Goal: Information Seeking & Learning: Learn about a topic

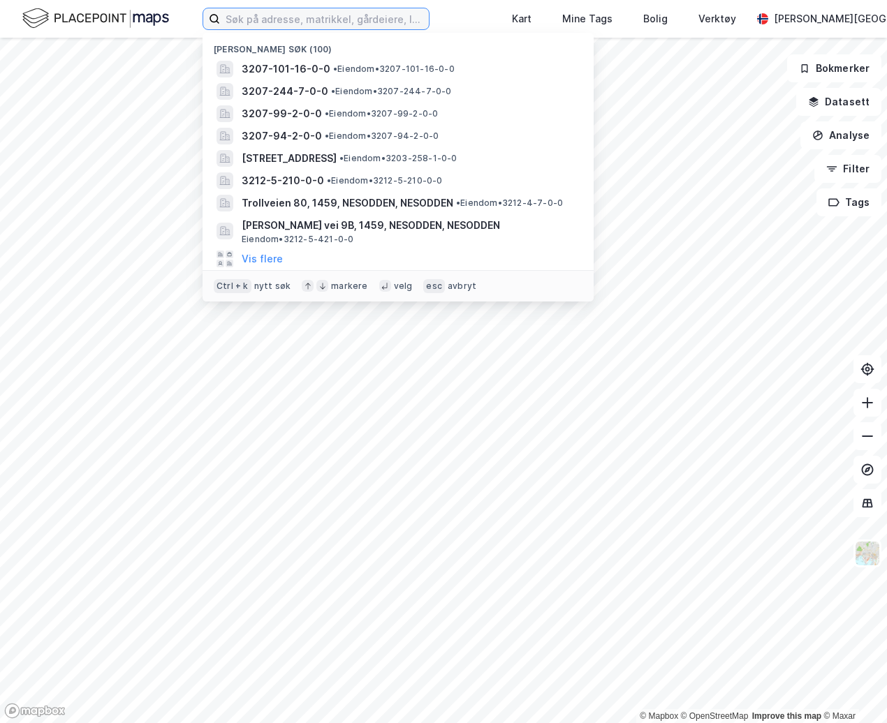
click at [286, 19] on input at bounding box center [324, 18] width 209 height 21
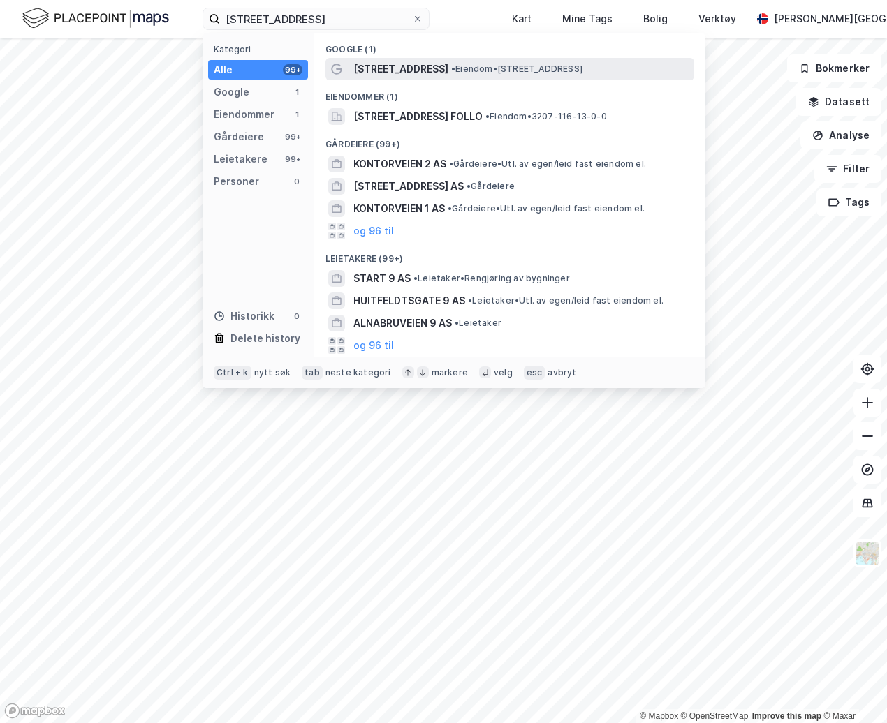
click at [412, 73] on span "[STREET_ADDRESS]" at bounding box center [400, 69] width 95 height 17
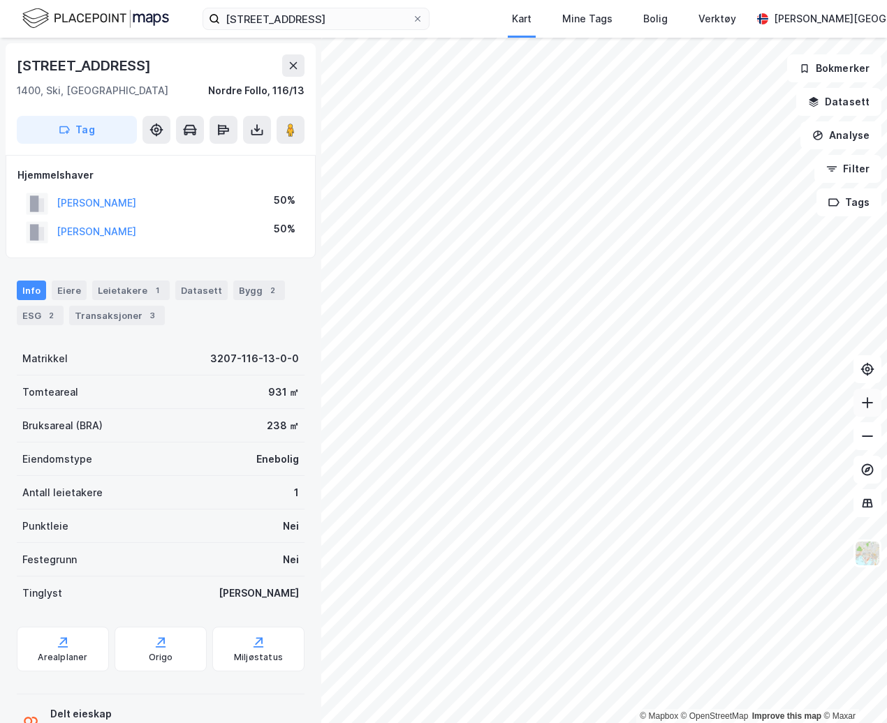
click at [873, 411] on button at bounding box center [867, 403] width 28 height 28
click at [114, 312] on div "Transaksjoner 3" at bounding box center [117, 316] width 96 height 20
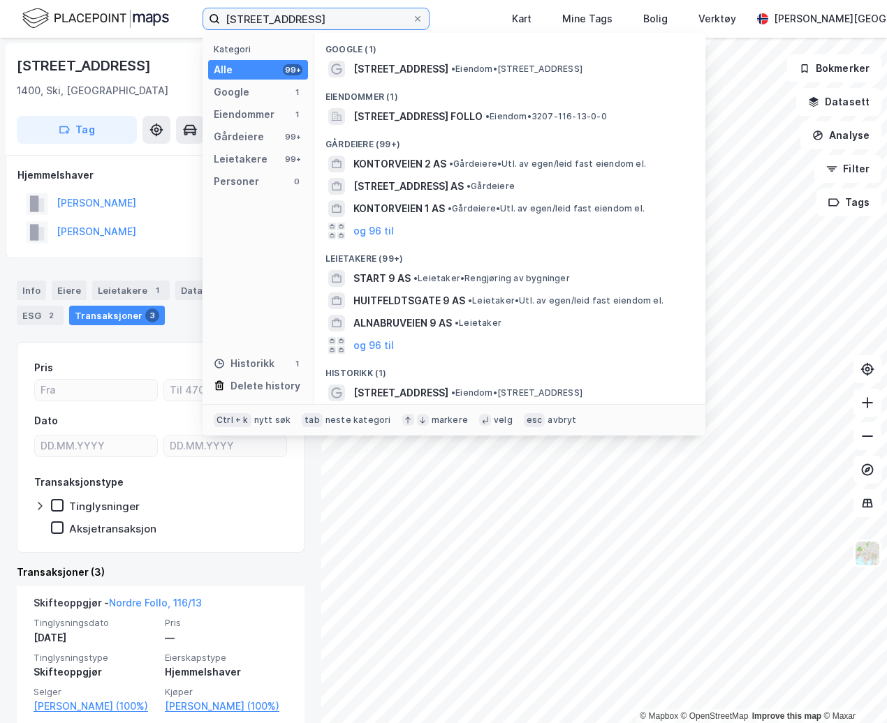
drag, startPoint x: 316, startPoint y: 17, endPoint x: 197, endPoint y: 15, distance: 119.4
click at [197, 15] on div "kontraveien 9 Kategori Alle 99+ Google 1 Eiendommer 1 Gårdeiere 99+ Leietakere …" at bounding box center [443, 19] width 887 height 38
paste input "[STREET_ADDRESS],"
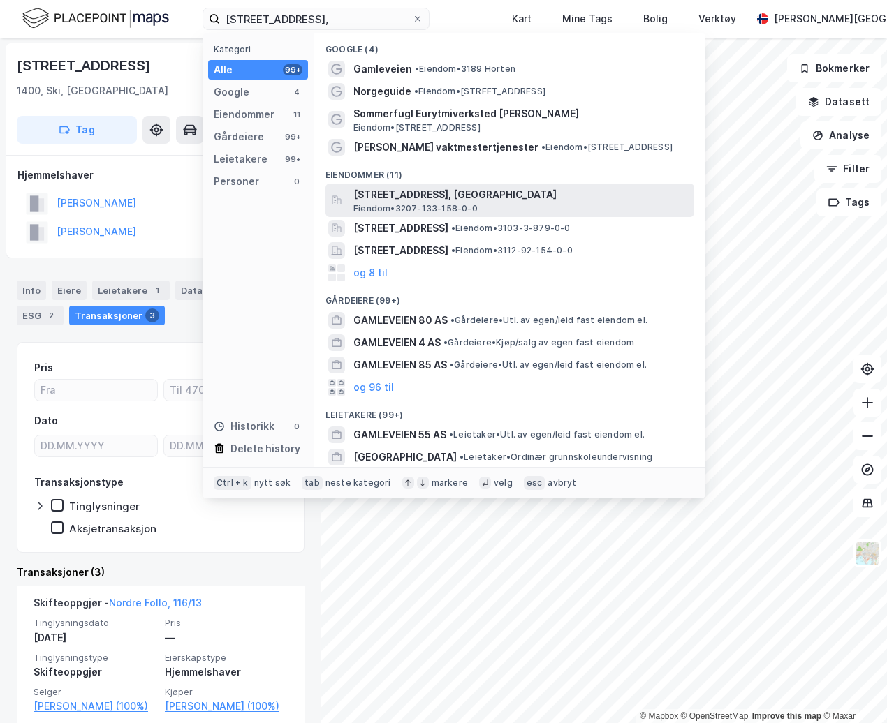
click at [442, 200] on span "[STREET_ADDRESS], [GEOGRAPHIC_DATA]" at bounding box center [520, 194] width 335 height 17
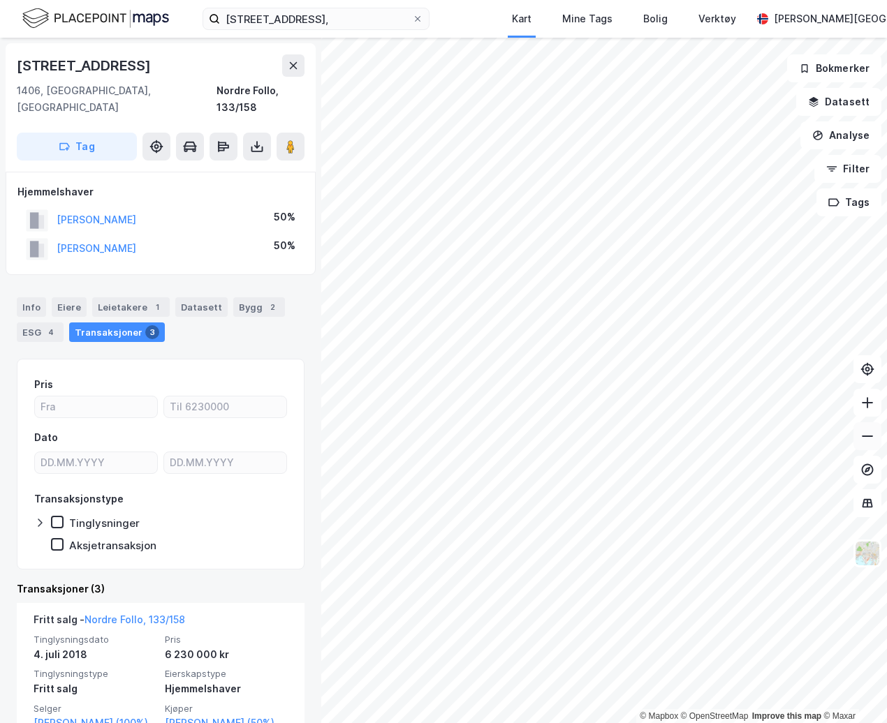
click at [875, 442] on button at bounding box center [867, 436] width 28 height 28
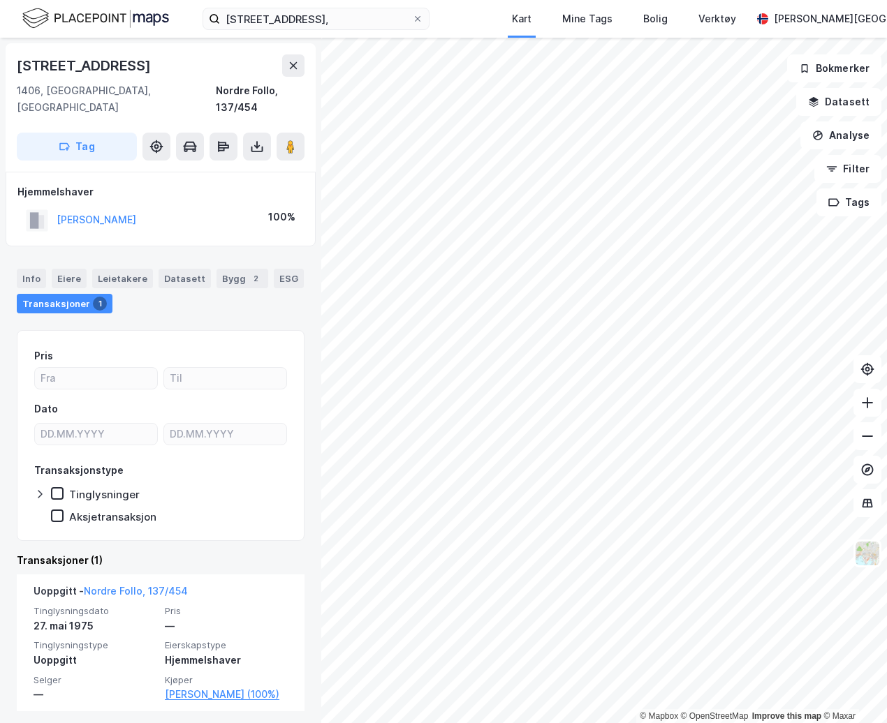
click at [321, 36] on div "[STREET_ADDRESS], Kart Mine Tags Bolig Verktøy [PERSON_NAME][GEOGRAPHIC_DATA]" at bounding box center [443, 19] width 887 height 38
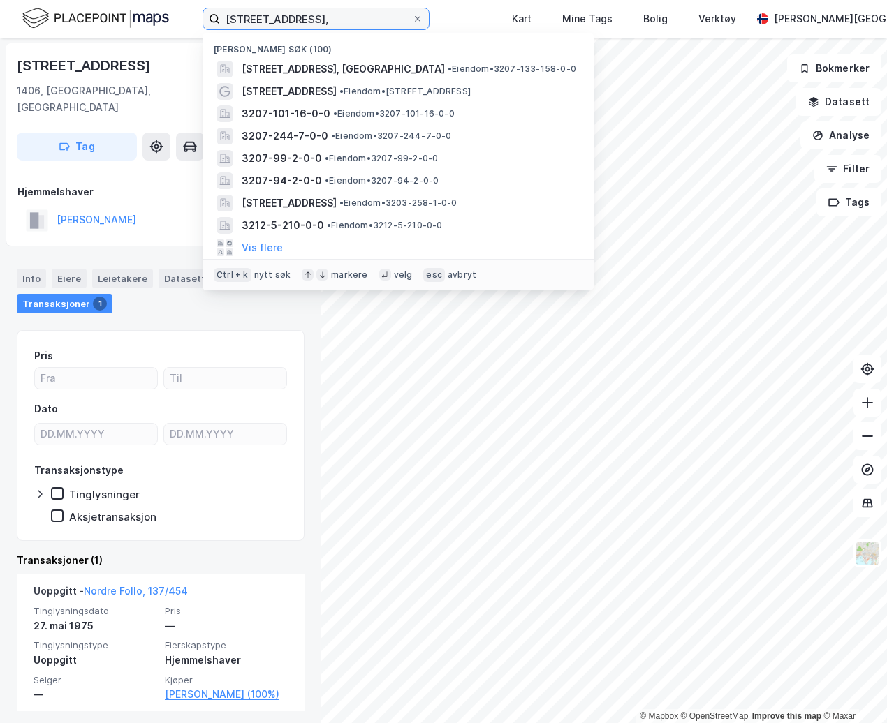
click at [313, 23] on input "[STREET_ADDRESS]," at bounding box center [316, 18] width 192 height 21
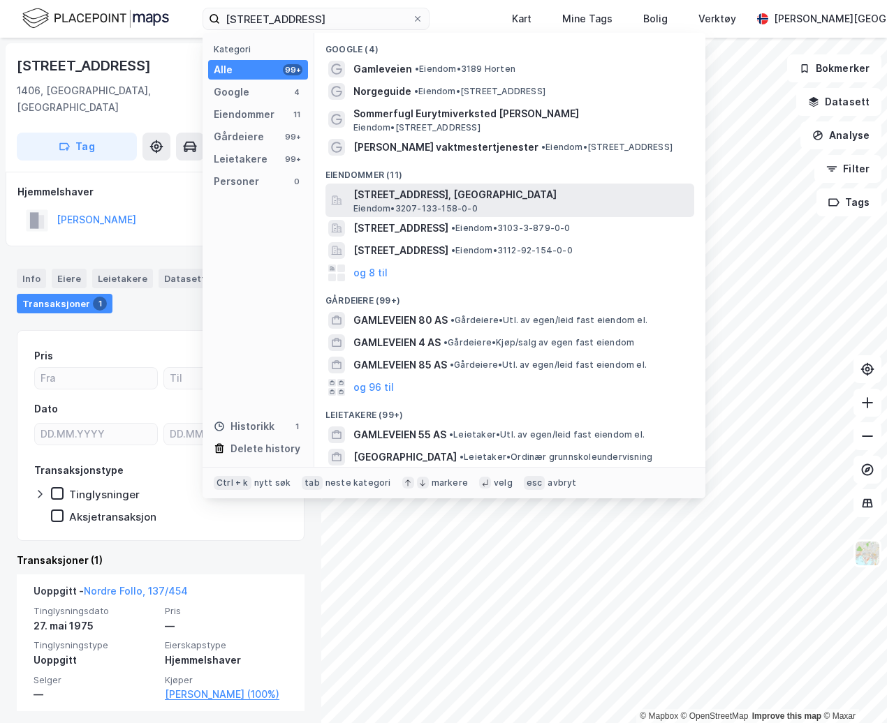
click at [429, 191] on span "[STREET_ADDRESS], [GEOGRAPHIC_DATA]" at bounding box center [520, 194] width 335 height 17
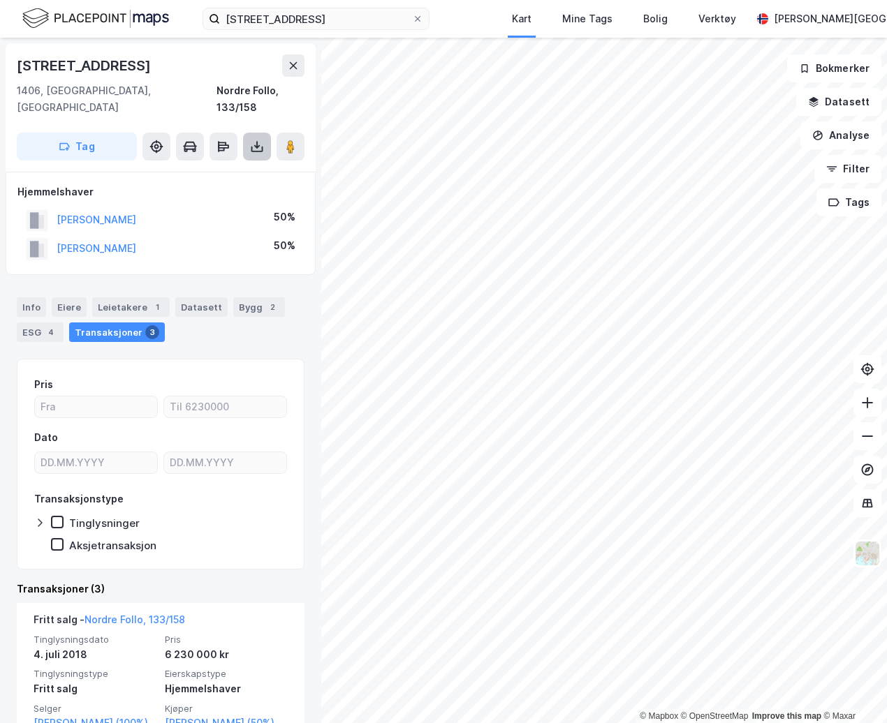
click at [259, 140] on icon at bounding box center [257, 147] width 14 height 14
click at [228, 169] on div "Last ned grunnbok" at bounding box center [187, 174] width 81 height 11
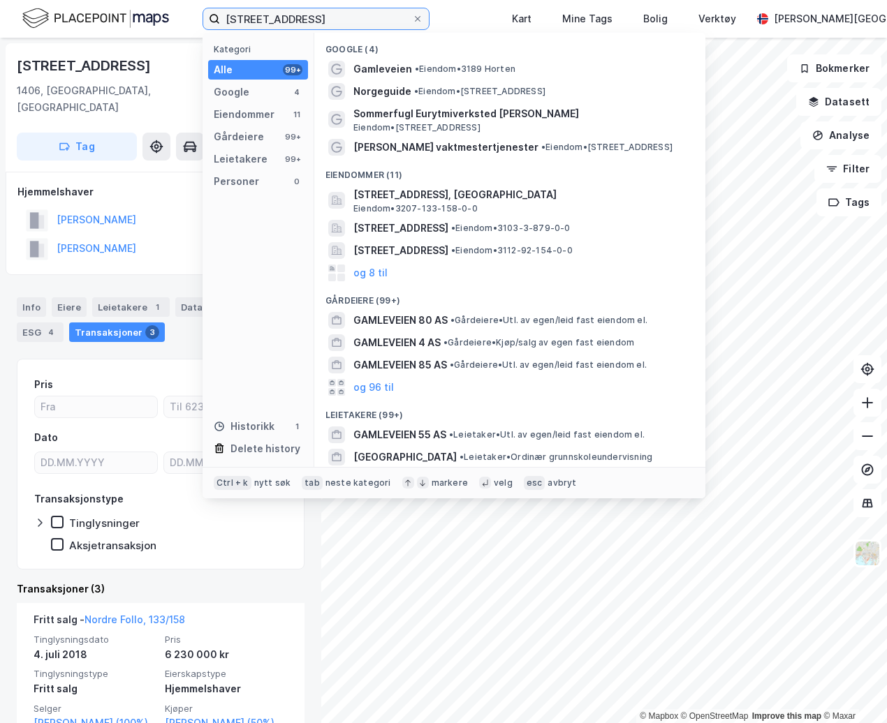
drag, startPoint x: 332, startPoint y: 11, endPoint x: 168, endPoint y: 1, distance: 164.4
click at [168, 1] on div "[STREET_ADDRESS] Kategori Alle 99+ Google 4 Eiendommer 11 Gårdeiere 99+ Leietak…" at bounding box center [443, 19] width 887 height 38
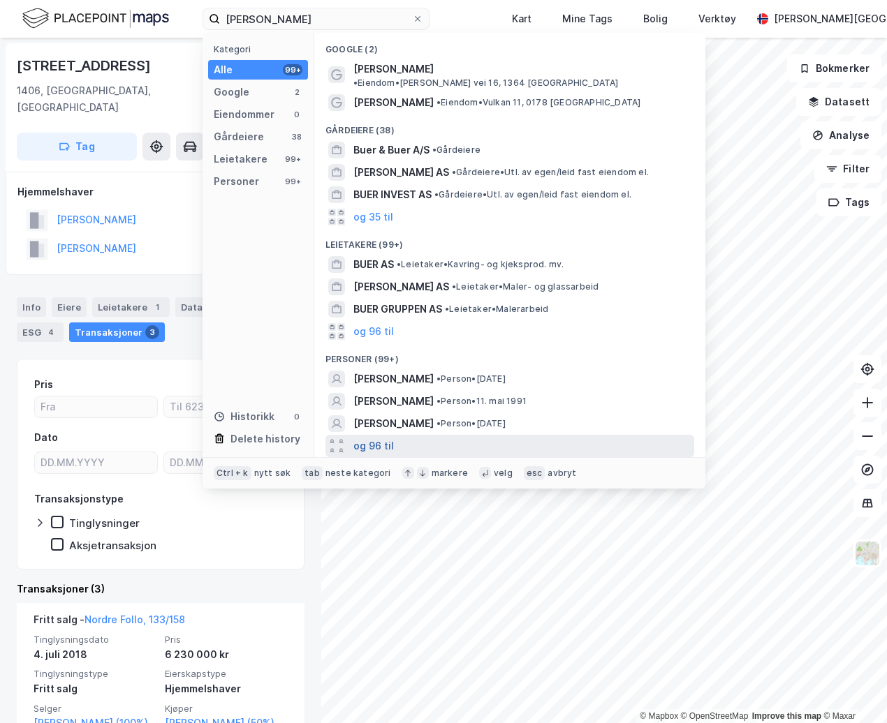
click at [374, 438] on button "og 96 til" at bounding box center [373, 446] width 41 height 17
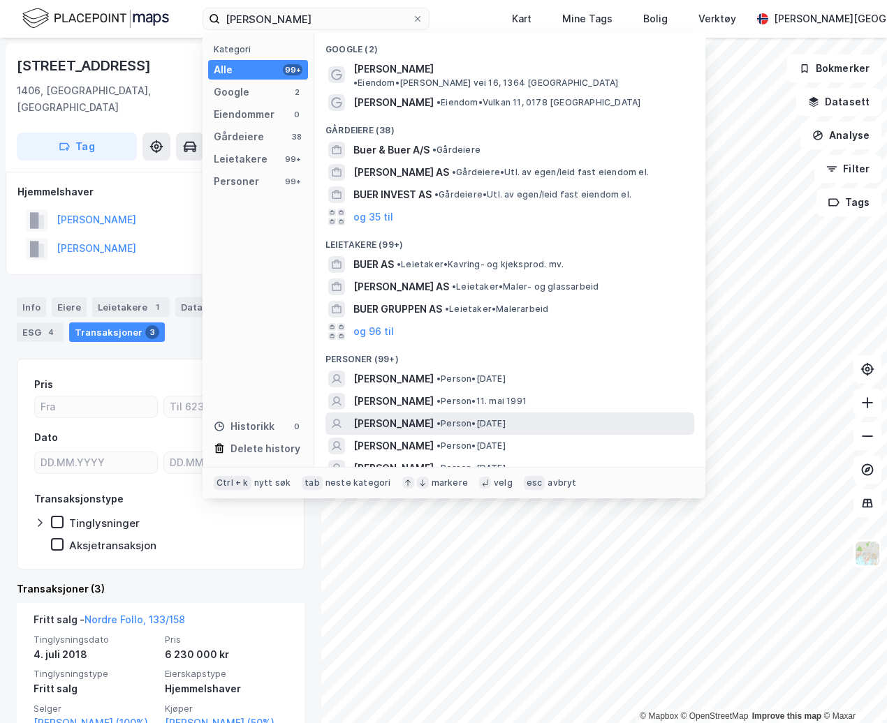
click at [394, 415] on span "[PERSON_NAME]" at bounding box center [393, 423] width 80 height 17
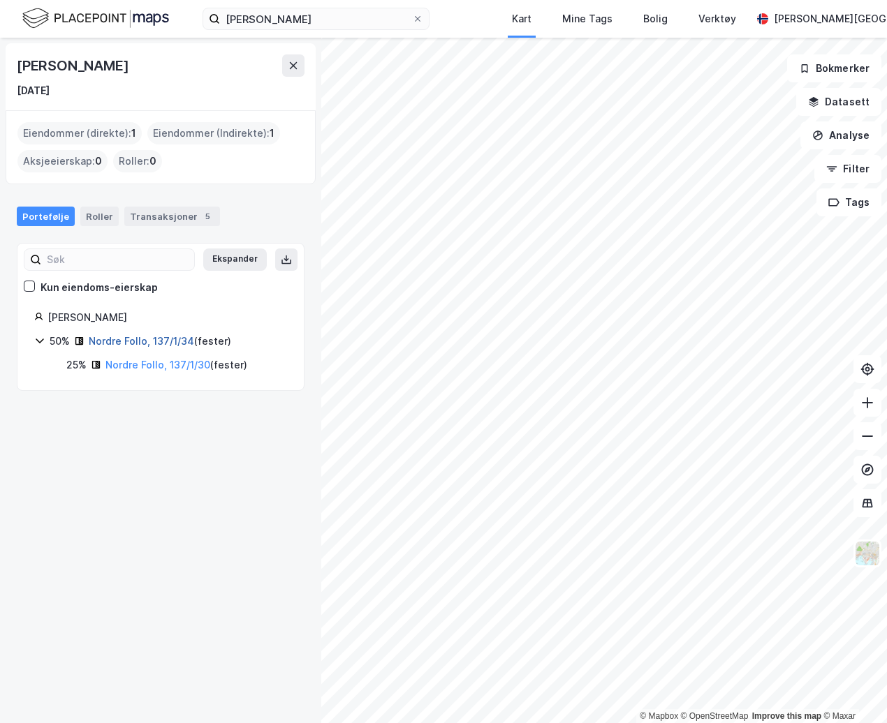
click at [115, 341] on link "Nordre Follo, 137/1/34" at bounding box center [141, 341] width 105 height 12
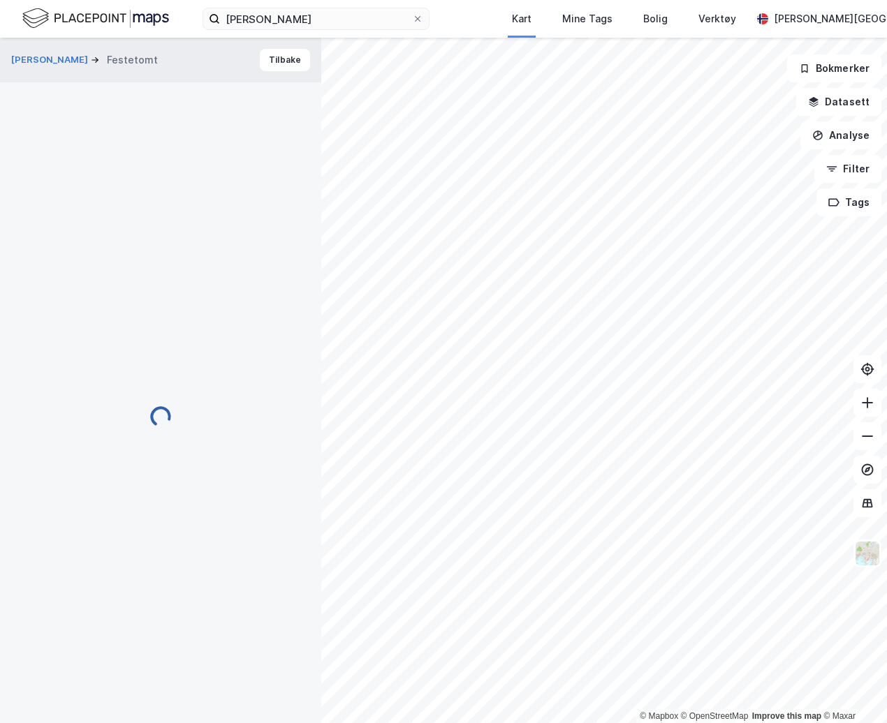
scroll to position [1, 0]
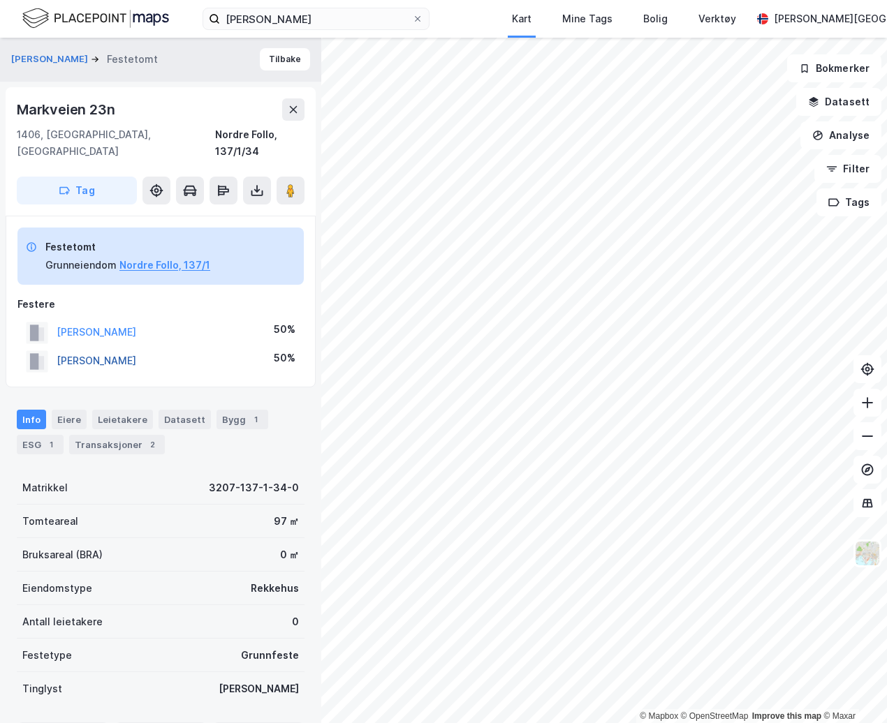
click at [0, 0] on button "[PERSON_NAME]" at bounding box center [0, 0] width 0 height 0
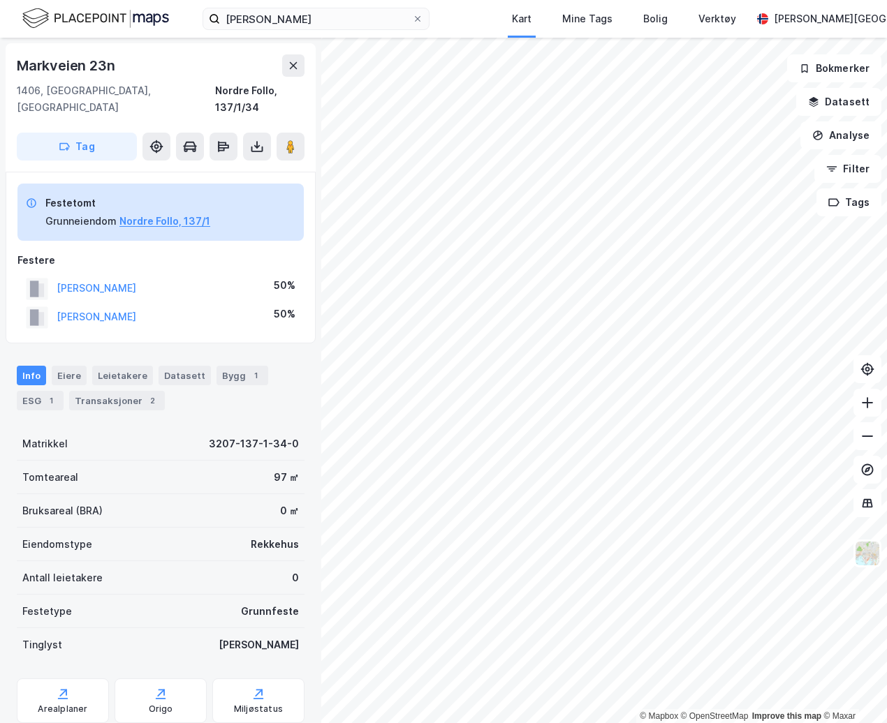
scroll to position [1, 0]
click at [0, 0] on button "[PERSON_NAME]" at bounding box center [0, 0] width 0 height 0
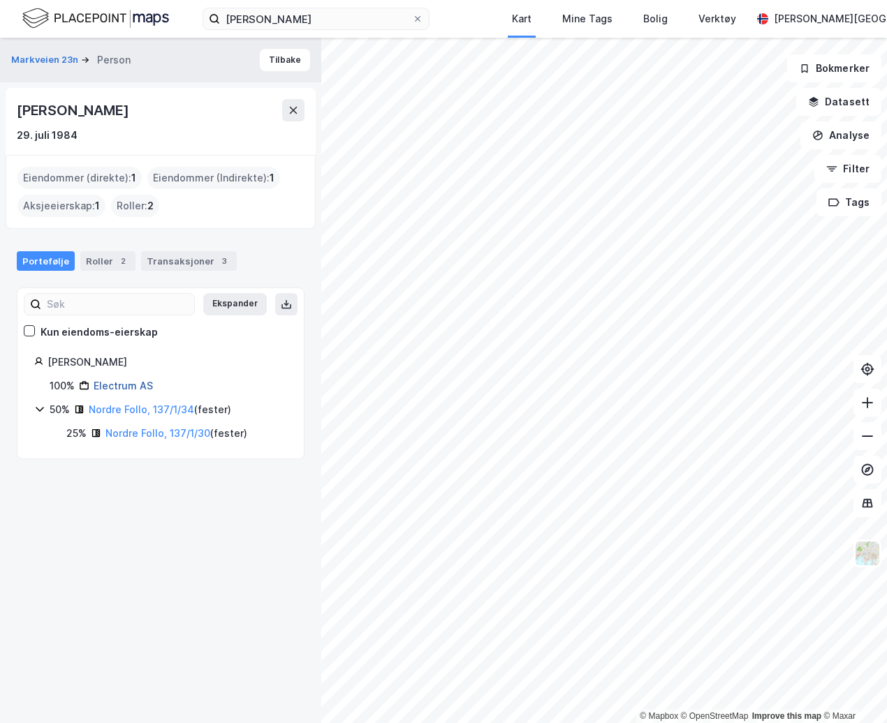
click at [133, 390] on link "Electrum AS" at bounding box center [123, 386] width 59 height 12
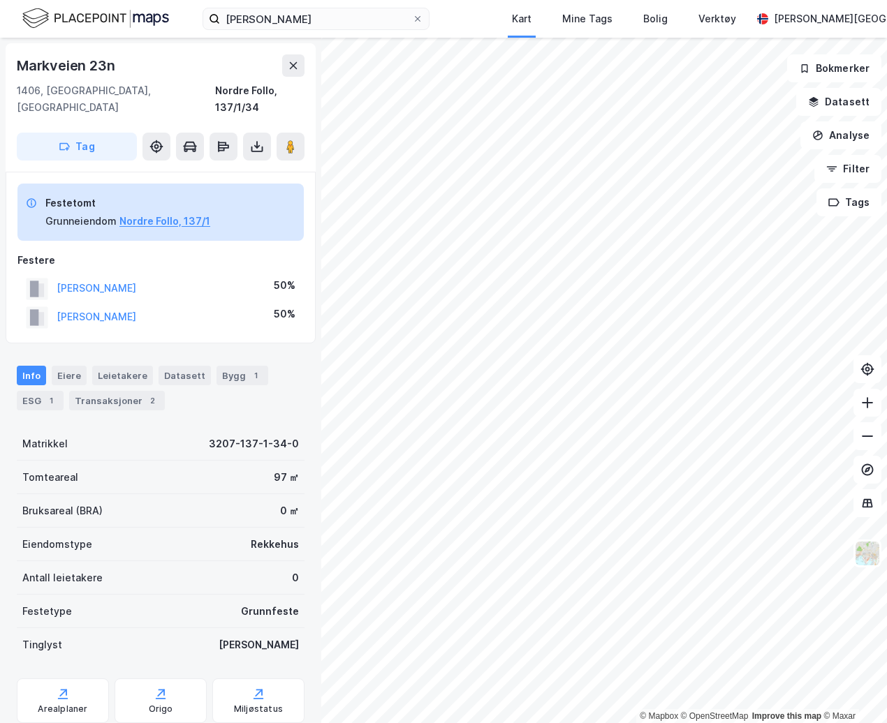
scroll to position [1, 0]
click at [115, 390] on div "Transaksjoner 2" at bounding box center [117, 400] width 96 height 20
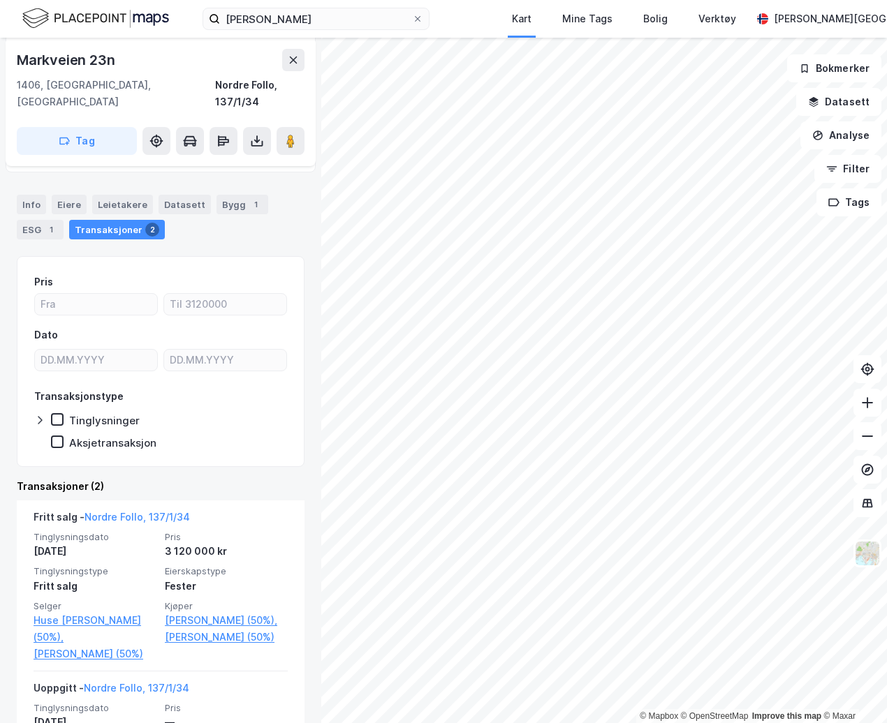
scroll to position [172, 0]
click at [267, 127] on button at bounding box center [257, 141] width 28 height 28
click at [253, 158] on div "Last ned grunnbok" at bounding box center [196, 169] width 149 height 22
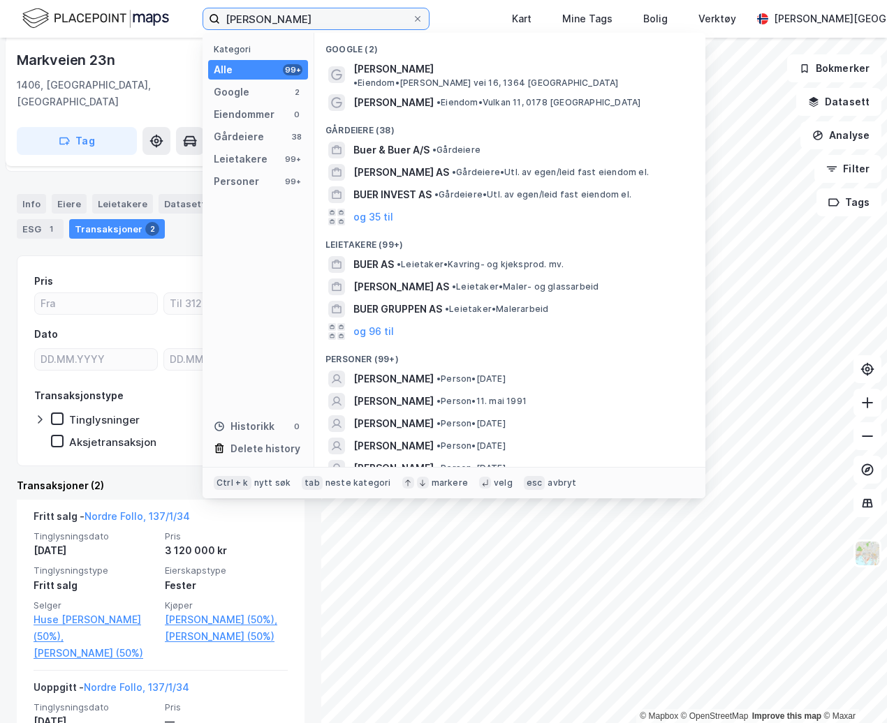
drag, startPoint x: 345, startPoint y: 21, endPoint x: 186, endPoint y: 18, distance: 159.2
click at [186, 18] on div "[PERSON_NAME] Kategori Alle 99+ Google 2 Eiendommer 0 Gårdeiere 38 Leietakere 9…" at bounding box center [443, 19] width 887 height 38
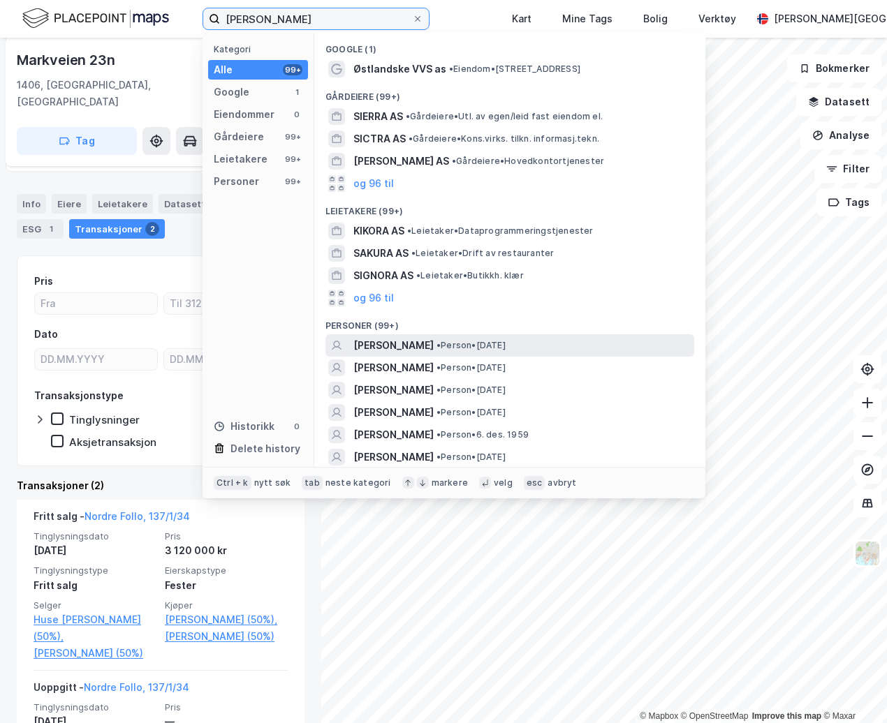
type input "[PERSON_NAME]"
click at [409, 353] on span "[PERSON_NAME]" at bounding box center [393, 345] width 80 height 17
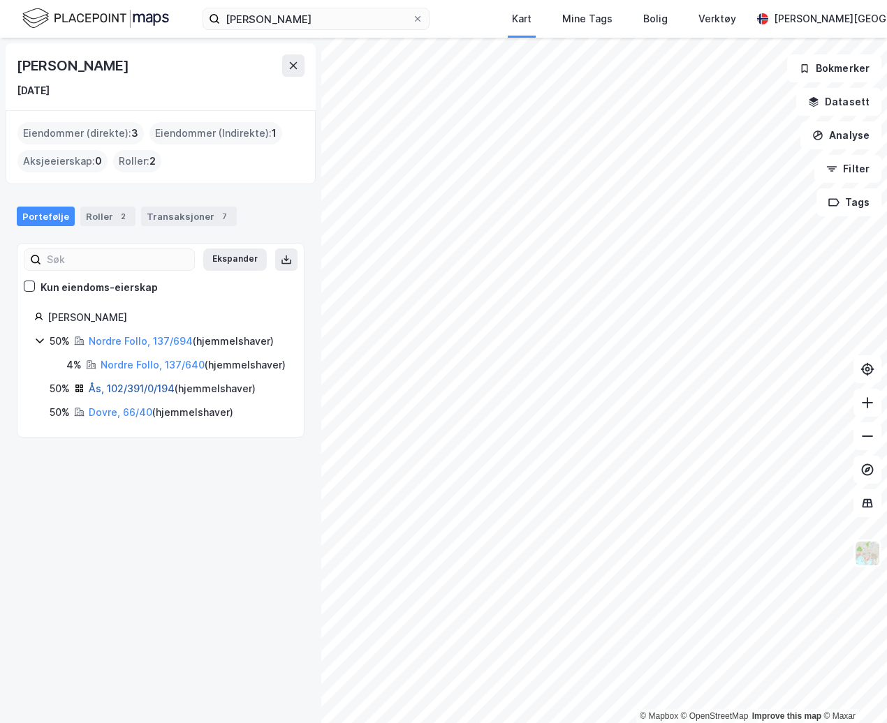
click at [127, 395] on link "Ås, 102/391/0/194" at bounding box center [132, 389] width 86 height 12
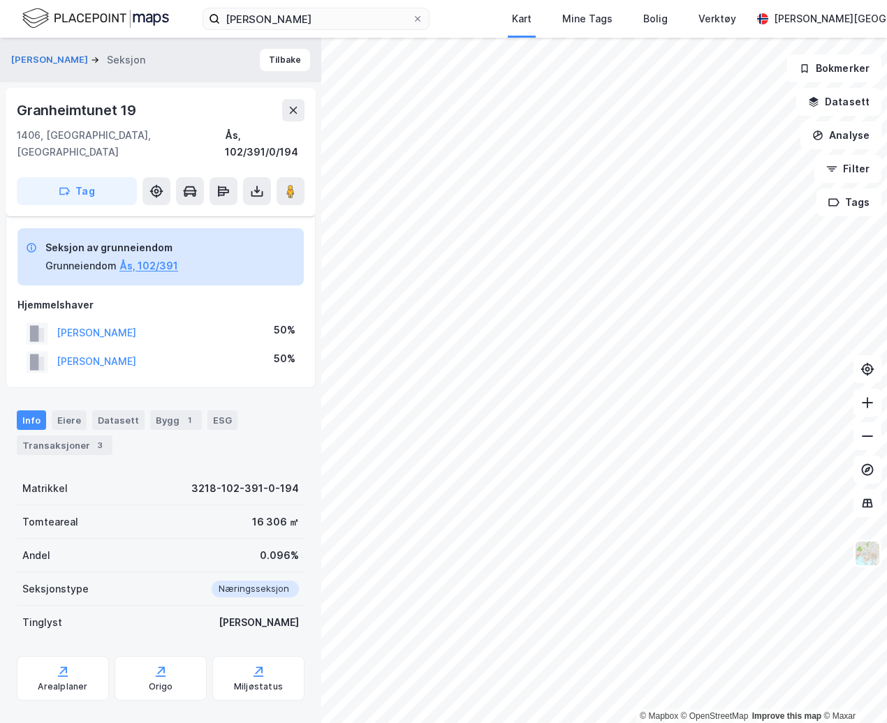
scroll to position [135, 0]
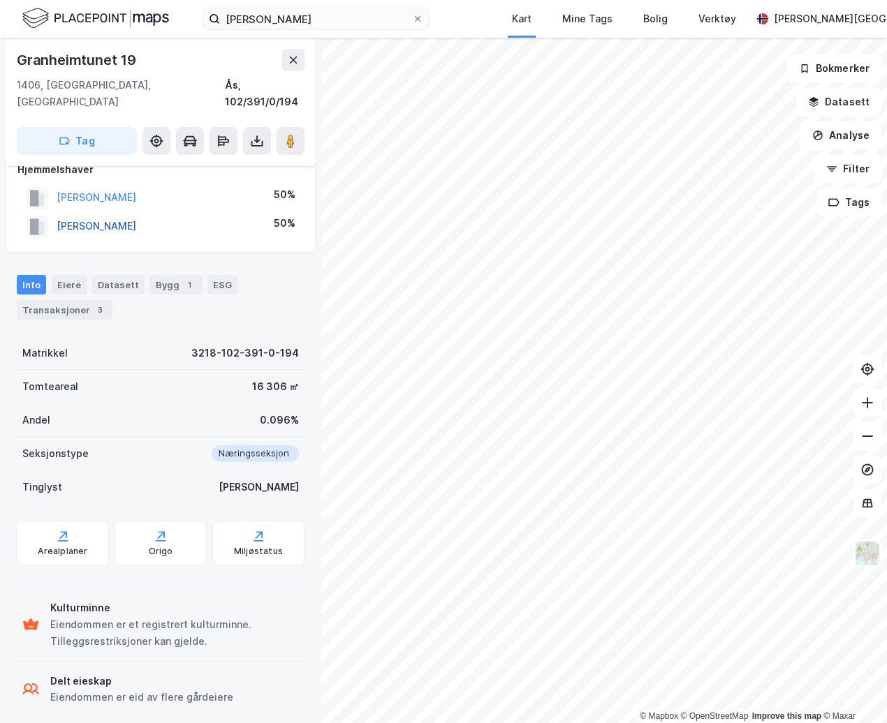
click at [0, 0] on button "[PERSON_NAME]" at bounding box center [0, 0] width 0 height 0
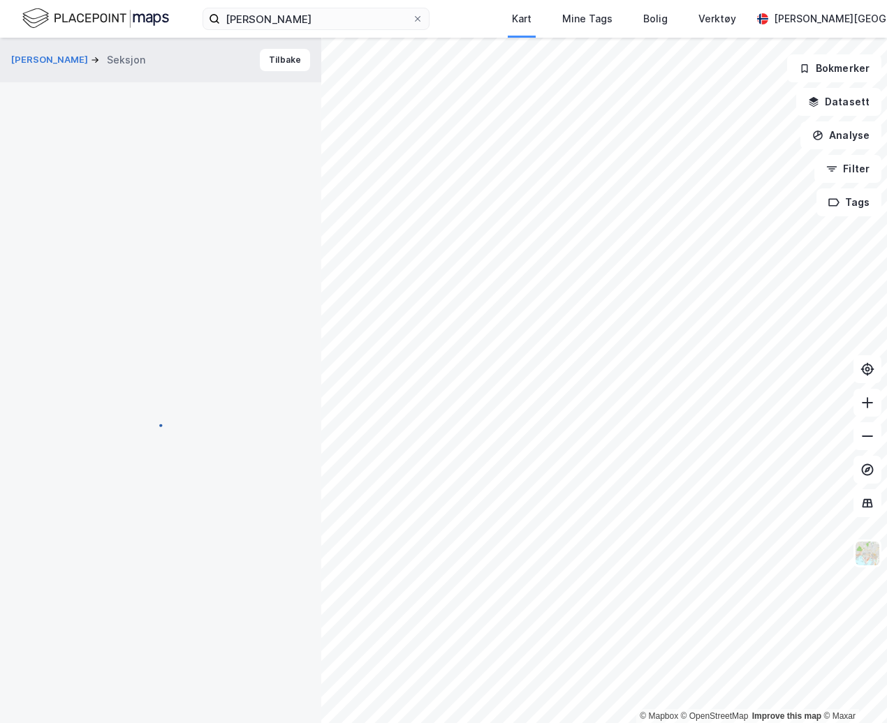
scroll to position [135, 0]
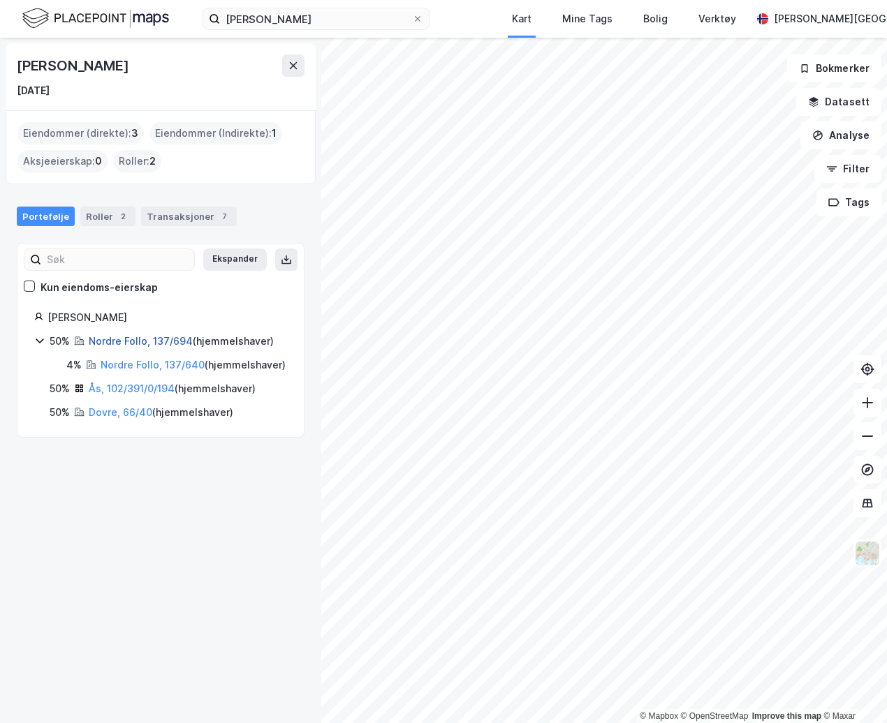
drag, startPoint x: 47, startPoint y: 1, endPoint x: 138, endPoint y: 344, distance: 354.9
click at [138, 344] on link "Nordre Follo, 137/694" at bounding box center [141, 341] width 104 height 12
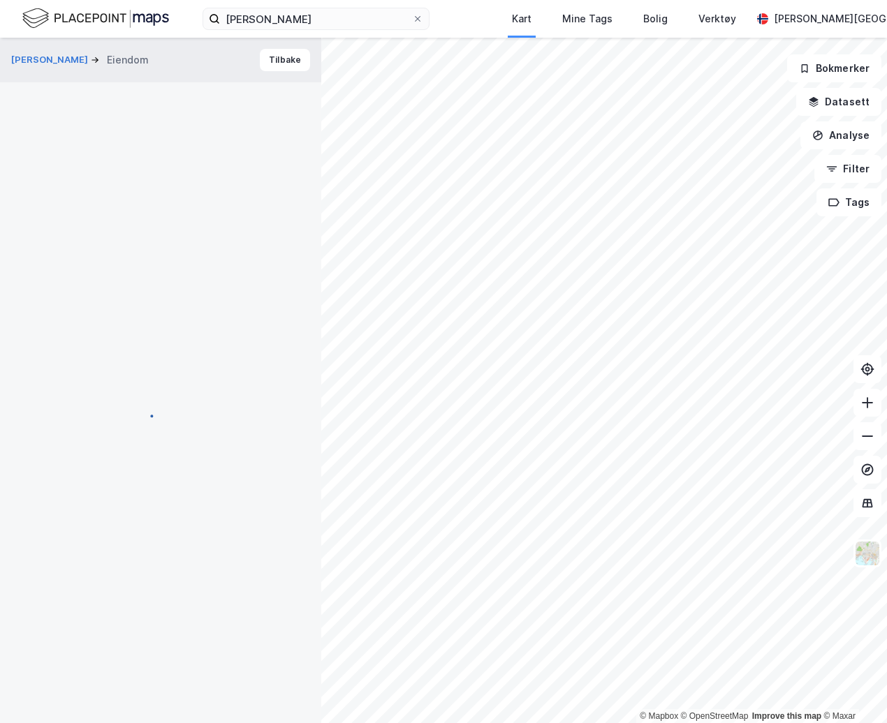
scroll to position [95, 0]
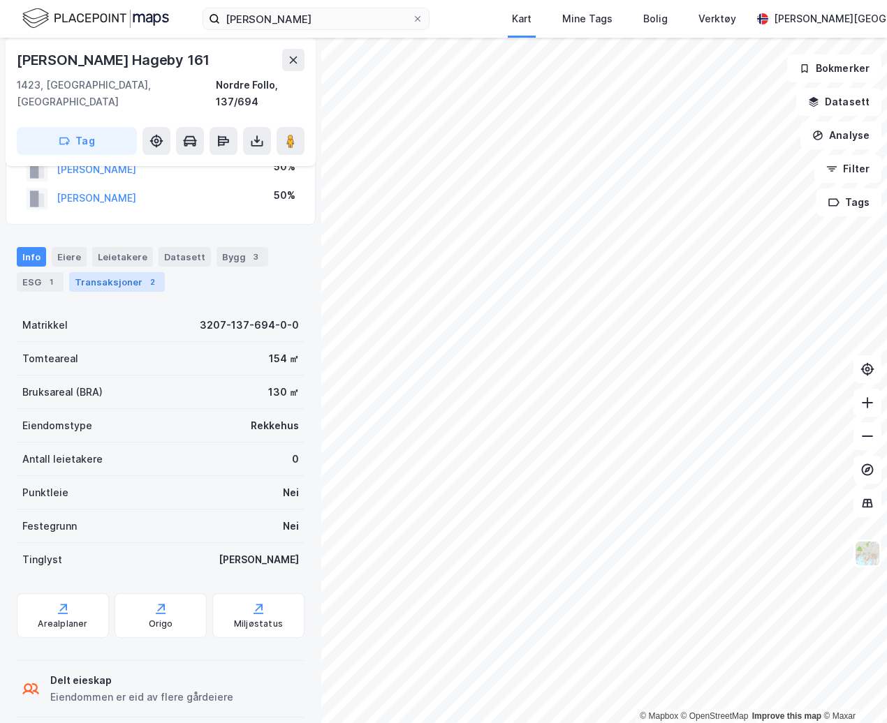
click at [96, 272] on div "Transaksjoner 2" at bounding box center [117, 282] width 96 height 20
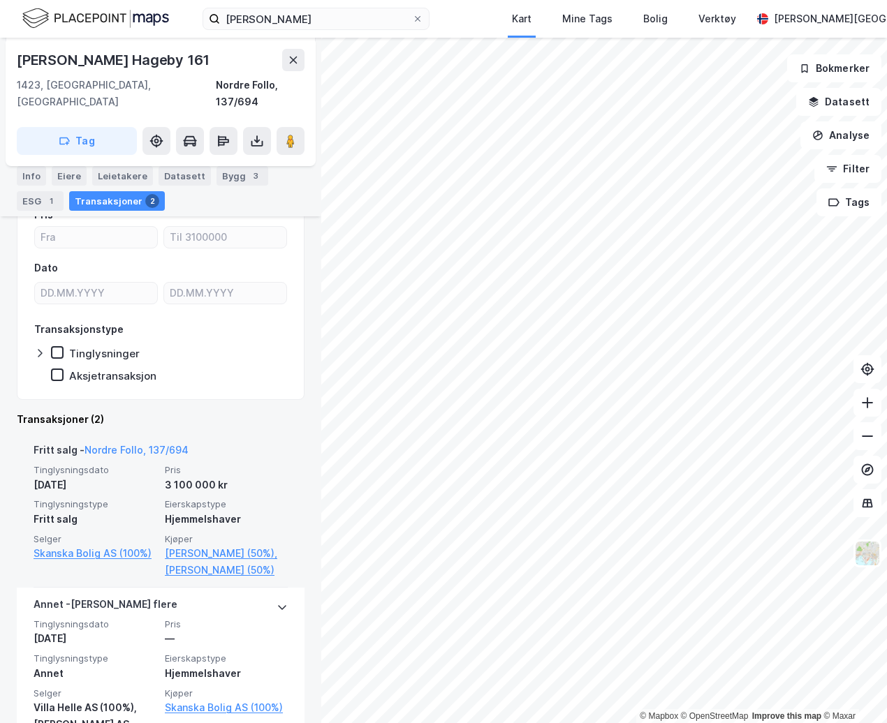
scroll to position [137, 0]
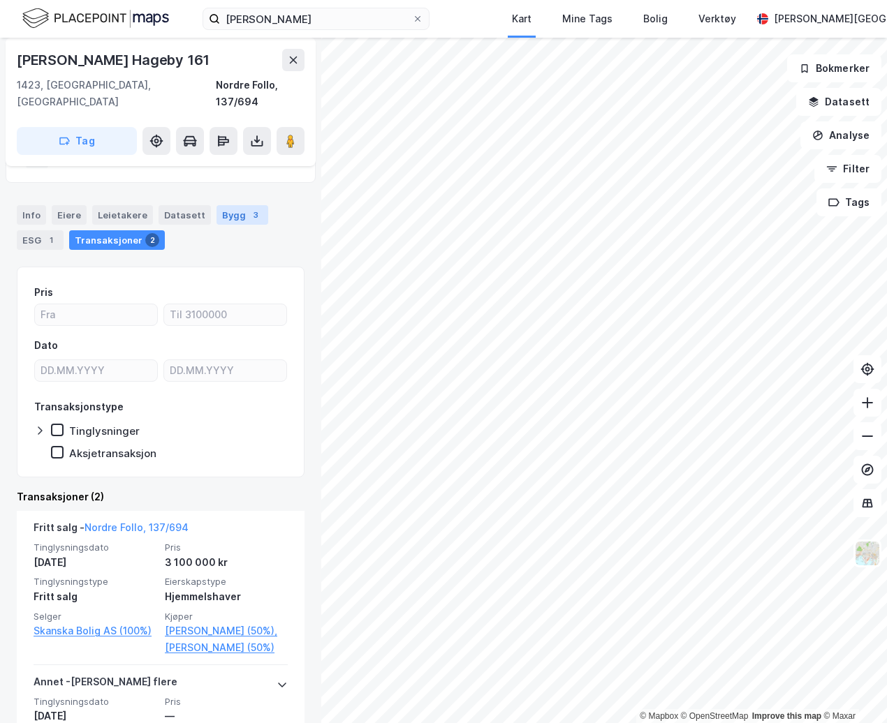
click at [230, 205] on div "Bygg 3" at bounding box center [242, 215] width 52 height 20
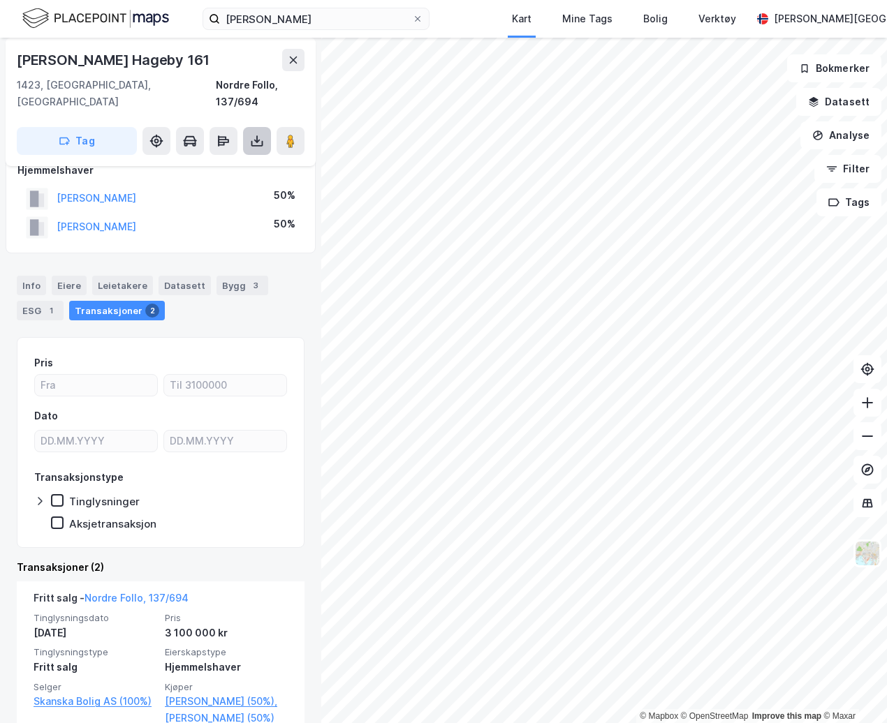
scroll to position [66, 0]
click at [258, 134] on icon at bounding box center [257, 141] width 14 height 14
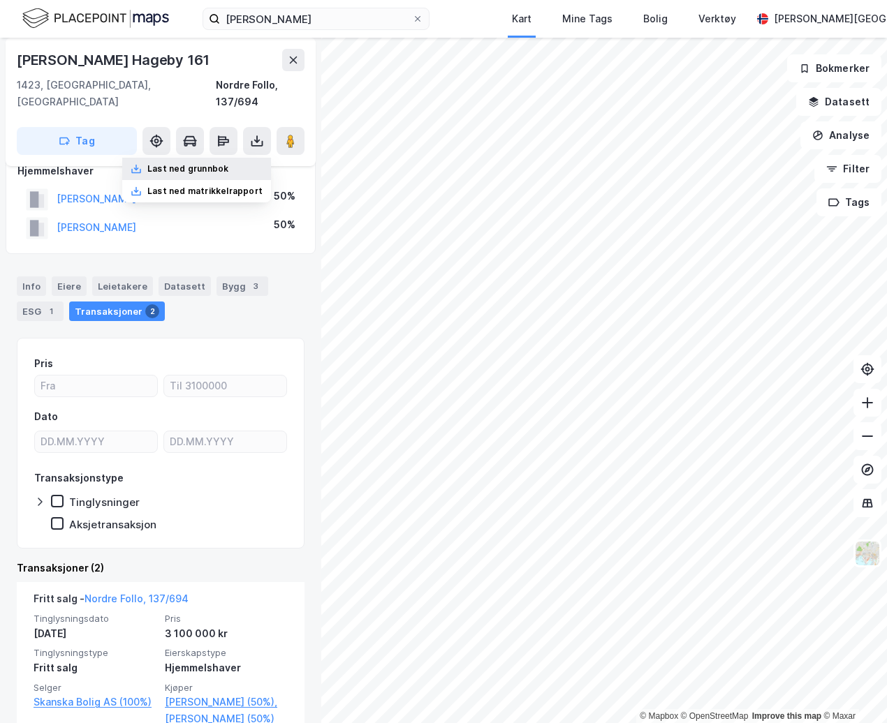
click at [235, 158] on div "Last ned grunnbok" at bounding box center [196, 169] width 149 height 22
click at [0, 0] on button "[PERSON_NAME]" at bounding box center [0, 0] width 0 height 0
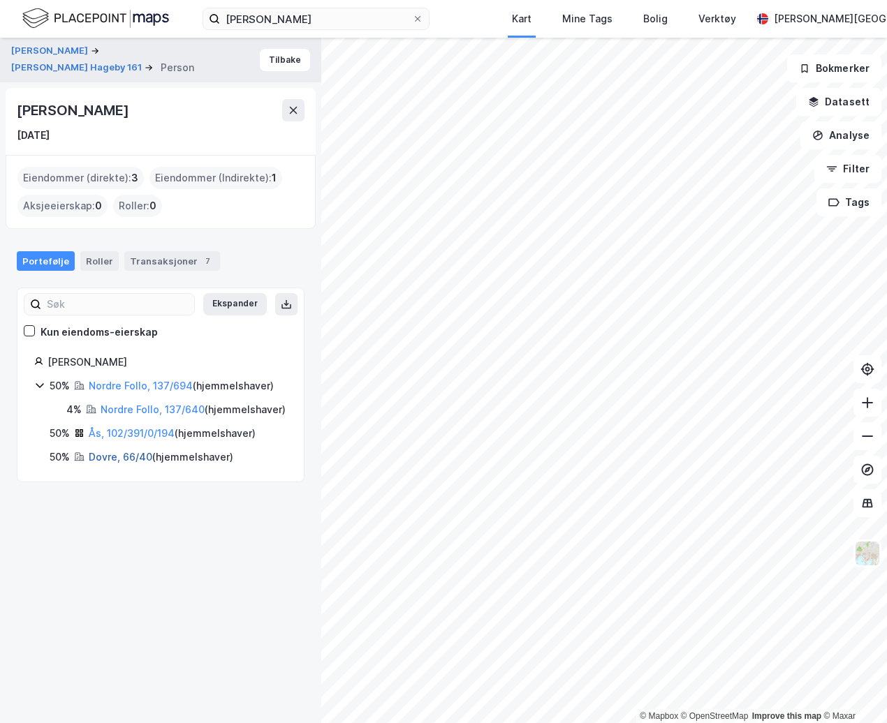
click at [112, 463] on link "Dovre, 66/40" at bounding box center [121, 457] width 64 height 12
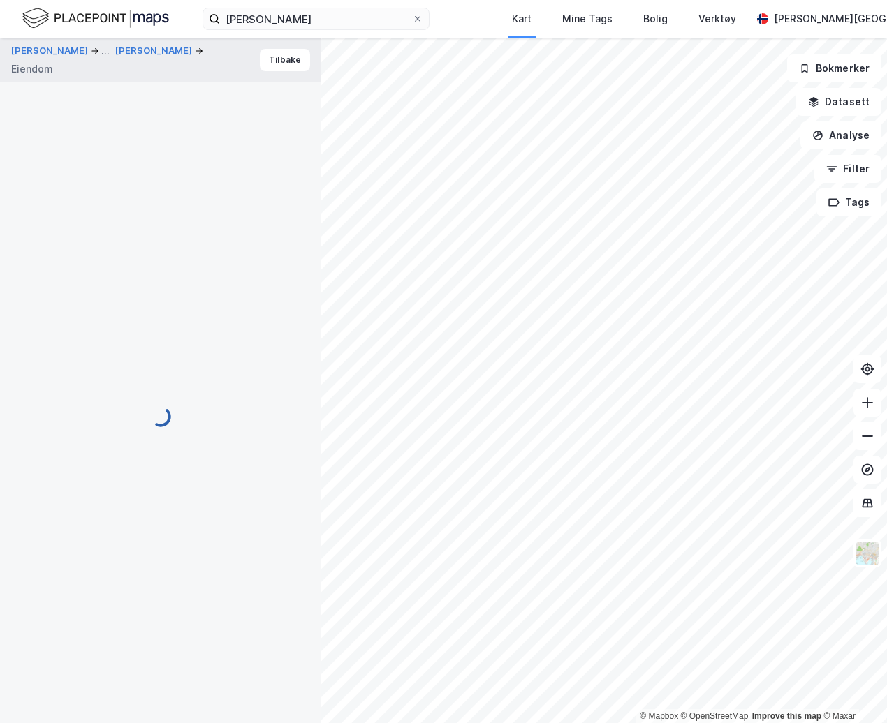
scroll to position [66, 0]
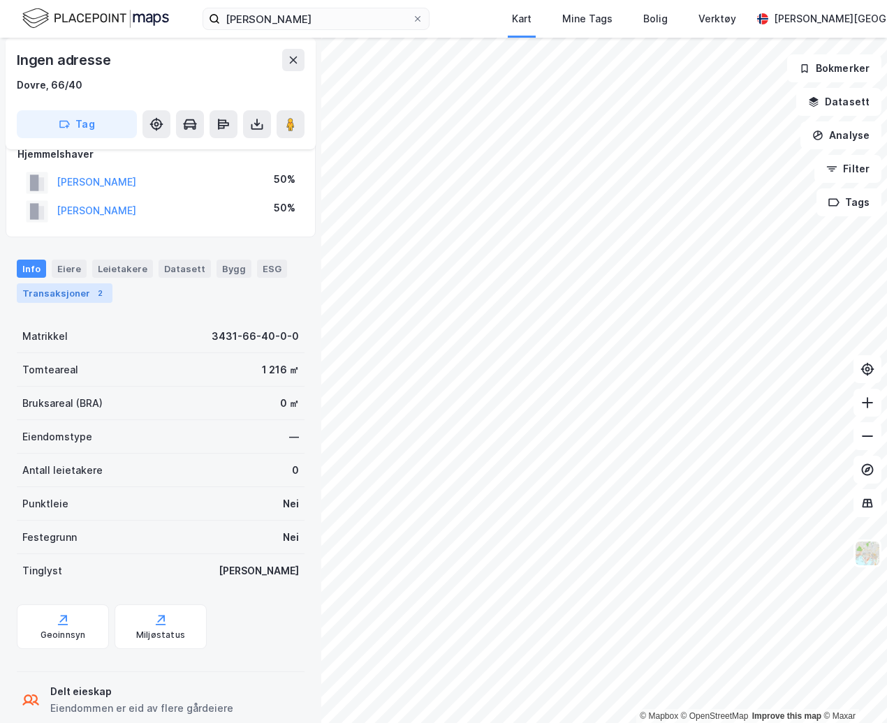
click at [66, 288] on div "Transaksjoner 2" at bounding box center [65, 294] width 96 height 20
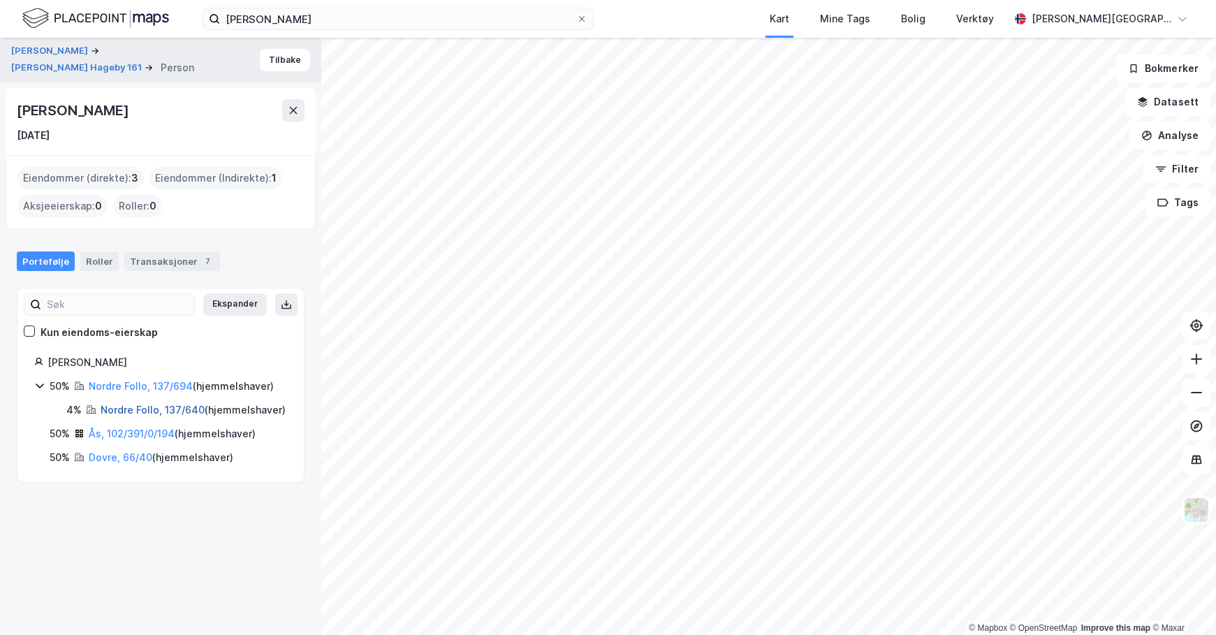
click at [170, 404] on link "Nordre Follo, 137/640" at bounding box center [153, 410] width 104 height 12
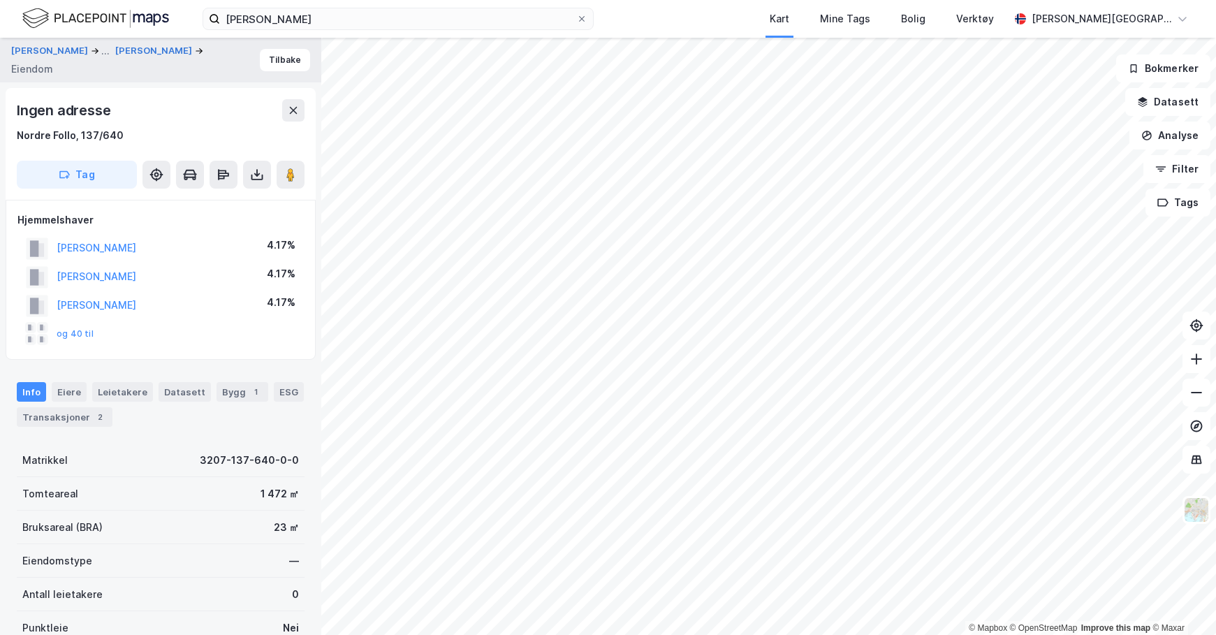
scroll to position [18, 0]
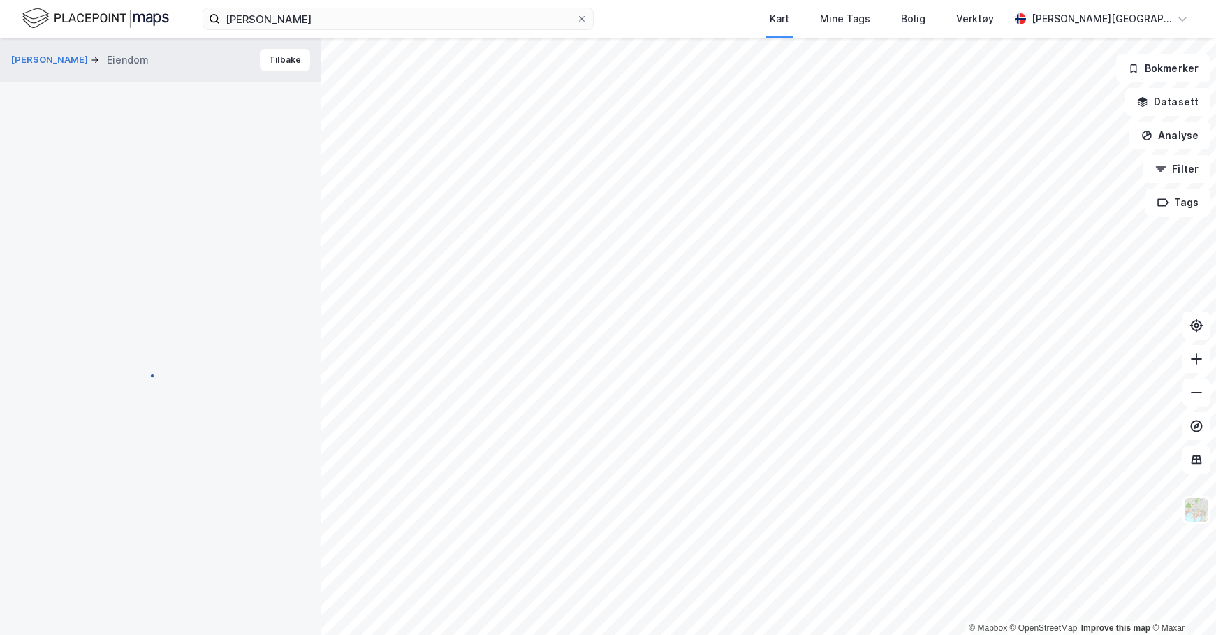
scroll to position [13, 0]
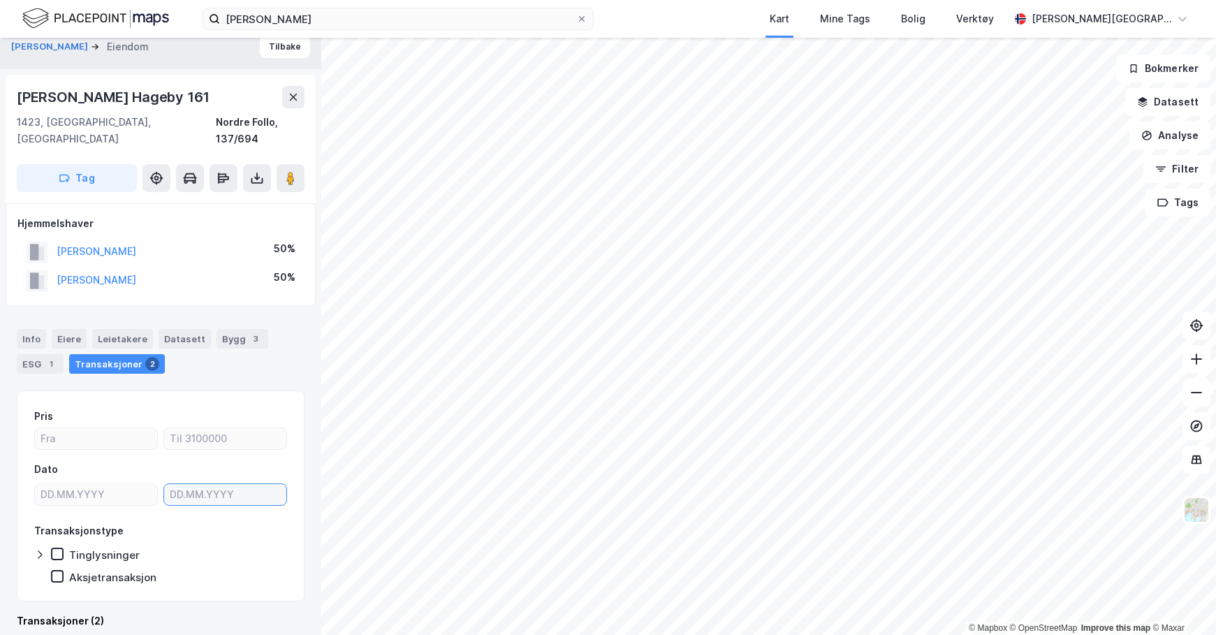
type input "DD.MM.YYYY"
click at [175, 484] on input "DD.MM.YYYY" at bounding box center [225, 494] width 122 height 21
